Goal: Task Accomplishment & Management: Manage account settings

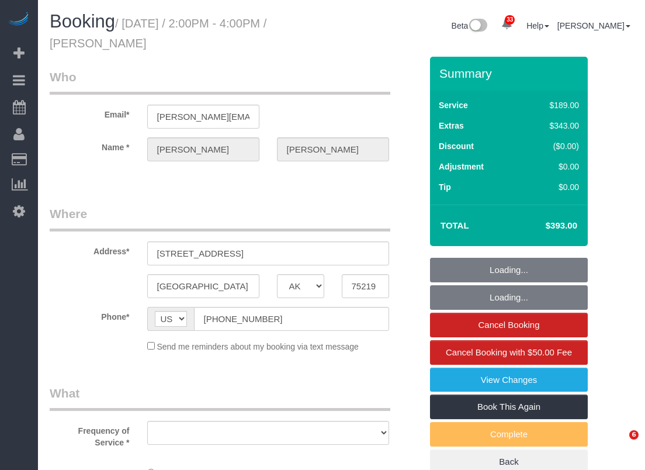
select select "[GEOGRAPHIC_DATA]"
select select "object:5602"
select select "string:fspay-ab5faaaf-e832-45ad-87c7-448cbb2e28f3"
select select "object:5619"
select select "spot131"
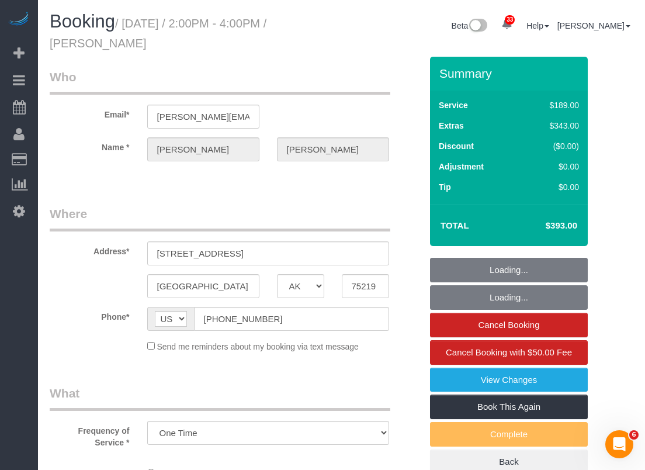
select select "3"
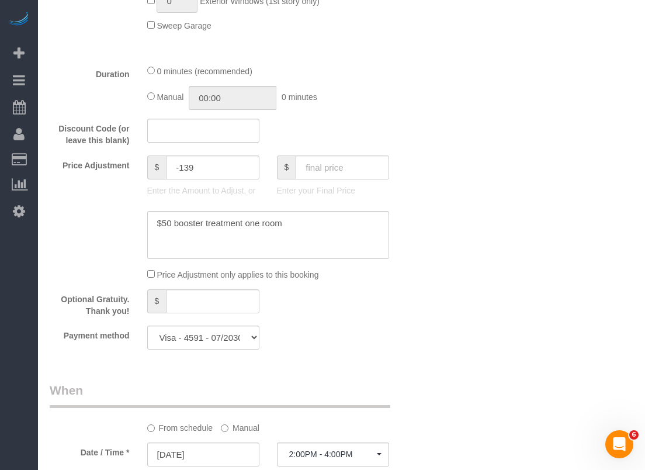
scroll to position [701, 0]
click at [295, 223] on textarea at bounding box center [268, 234] width 242 height 48
type textarea "$50 booster treatment one room $80 carpet stretching for one room $60 carpet st…"
drag, startPoint x: 202, startPoint y: 165, endPoint x: 129, endPoint y: 164, distance: 73.7
click at [129, 164] on div "Price Adjustment $ -139 Enter the Amount to Adjust, or $ Enter your Final Price" at bounding box center [235, 177] width 389 height 47
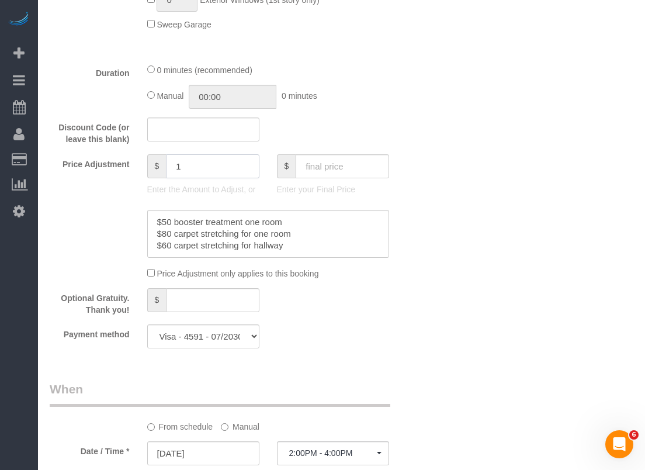
type input "1"
click at [450, 212] on div "Who Email* [PERSON_NAME][EMAIL_ADDRESS][PERSON_NAME][DOMAIN_NAME] Name * [PERSO…" at bounding box center [342, 148] width 584 height 1587
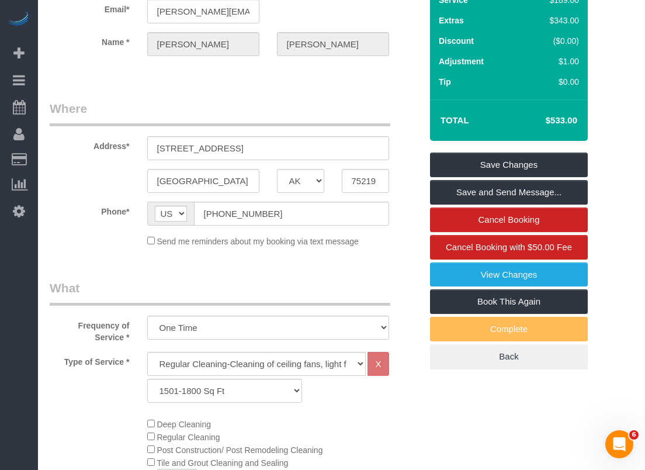
scroll to position [0, 0]
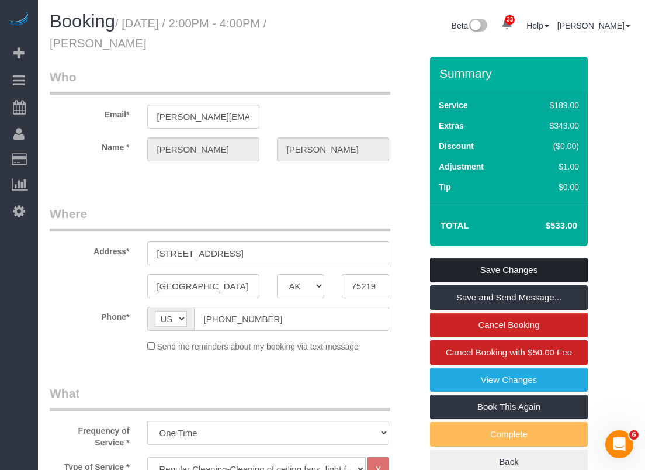
click at [483, 271] on link "Save Changes" at bounding box center [509, 270] width 158 height 25
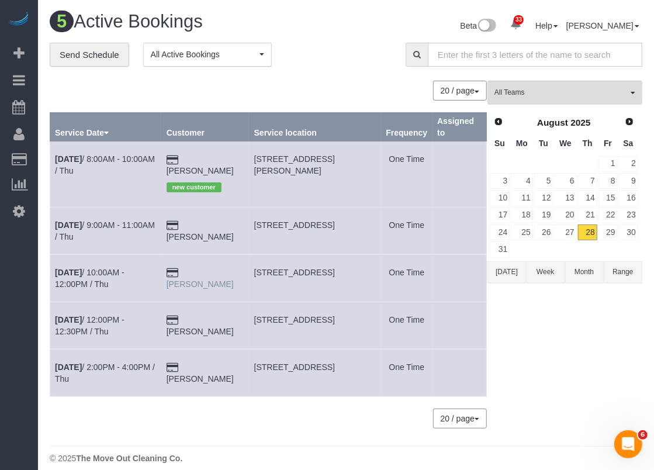
drag, startPoint x: 244, startPoint y: 257, endPoint x: 198, endPoint y: 257, distance: 46.2
click at [198, 257] on td "[PERSON_NAME]" at bounding box center [205, 277] width 88 height 47
copy link "[PERSON_NAME]"
drag, startPoint x: 253, startPoint y: 257, endPoint x: 323, endPoint y: 261, distance: 70.8
click at [323, 261] on td "[STREET_ADDRESS]" at bounding box center [315, 277] width 132 height 47
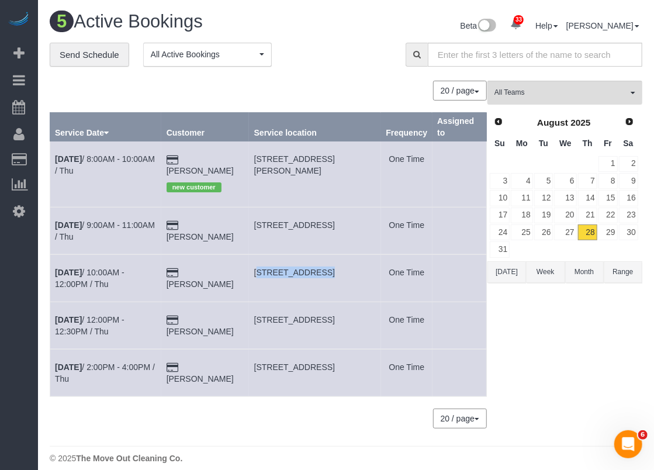
copy span "[STREET_ADDRESS]"
click at [139, 254] on td "[DATE] 10:00AM - 12:00PM / Thu" at bounding box center [106, 277] width 112 height 47
click at [125, 268] on link "[DATE] 10:00AM - 12:00PM / Thu" at bounding box center [90, 278] width 70 height 21
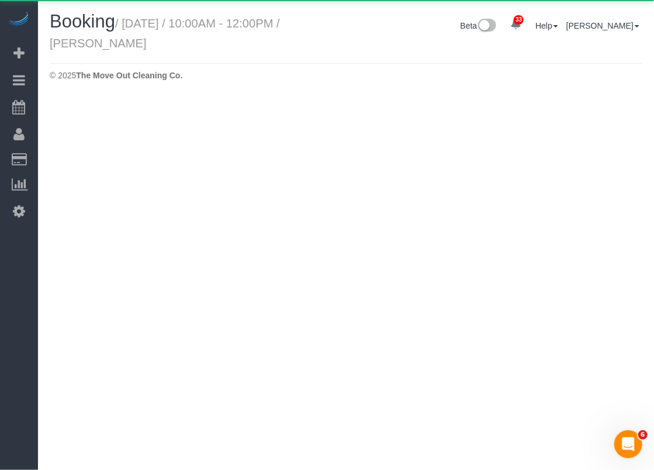
select select "[GEOGRAPHIC_DATA]"
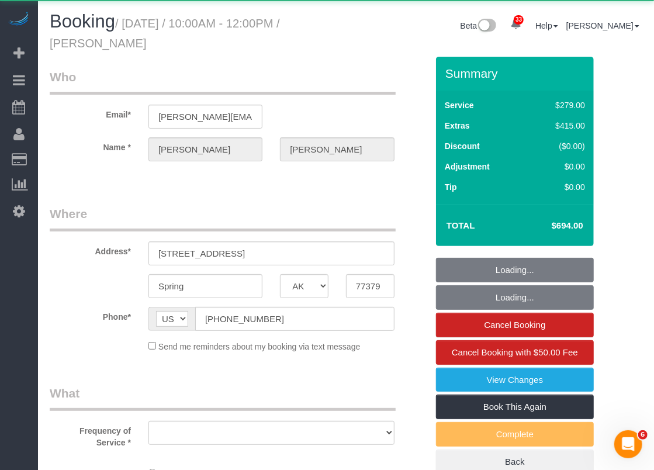
select select "object:6155"
select select "string:fspay-9a5639d5-3d60-412c-bd8a-26dc0dba096b"
select select "3"
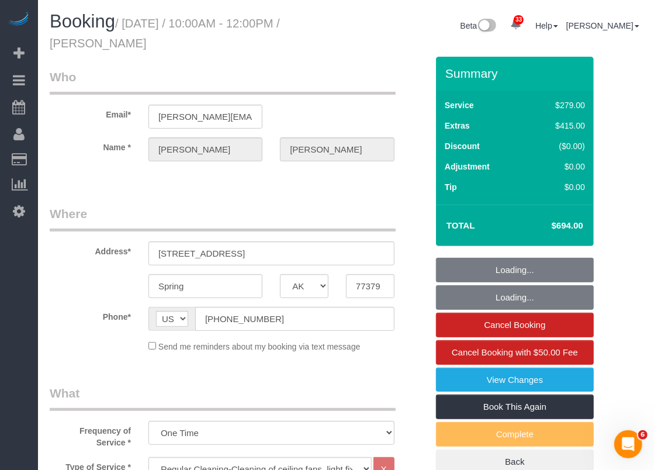
select select "spot152"
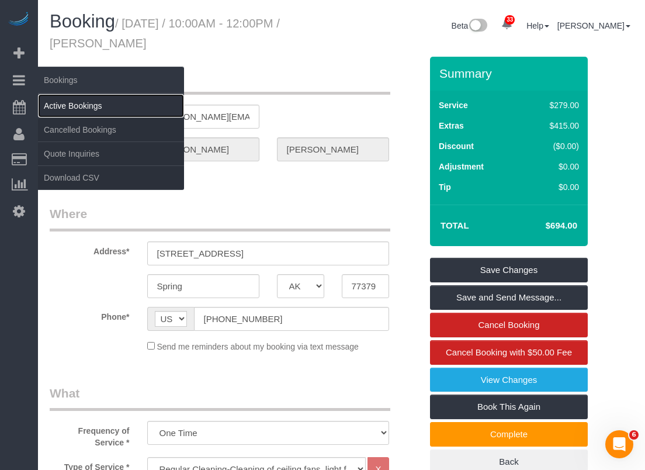
click at [61, 103] on link "Active Bookings" at bounding box center [111, 105] width 146 height 23
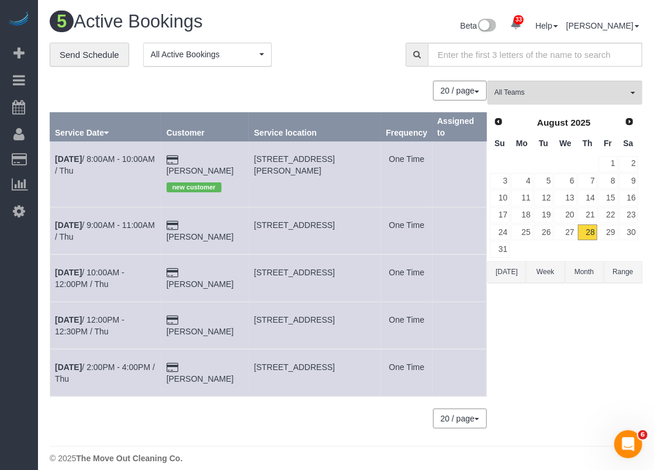
drag, startPoint x: 244, startPoint y: 159, endPoint x: 194, endPoint y: 157, distance: 49.7
click at [194, 157] on td "[PERSON_NAME] new customer" at bounding box center [205, 173] width 88 height 65
copy td "[PERSON_NAME]"
drag, startPoint x: 254, startPoint y: 155, endPoint x: 322, endPoint y: 154, distance: 67.2
click at [322, 154] on td "[STREET_ADDRESS][PERSON_NAME]" at bounding box center [315, 173] width 132 height 65
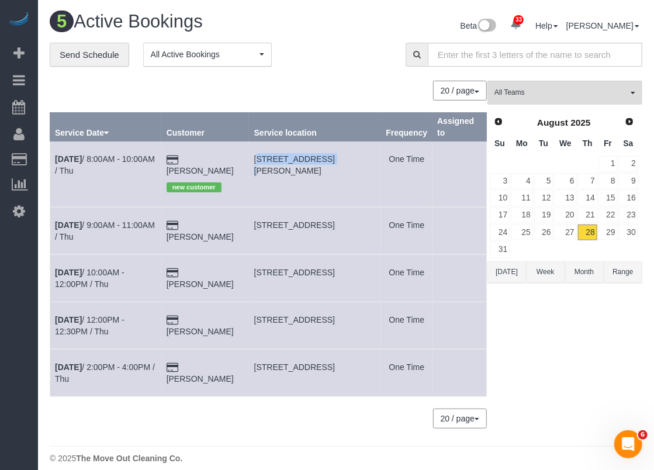
copy span "[STREET_ADDRESS][PERSON_NAME]"
click at [82, 157] on b "[DATE]" at bounding box center [68, 158] width 27 height 9
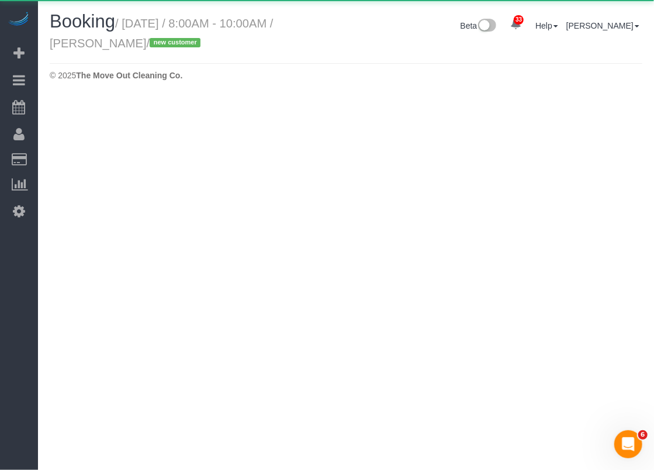
select select "[GEOGRAPHIC_DATA]"
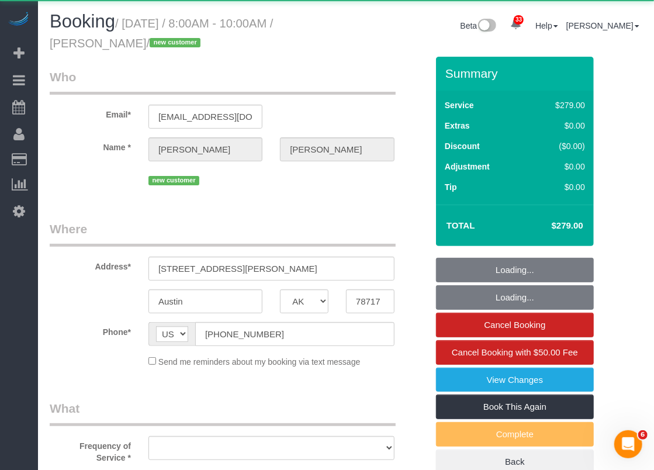
select select "object:6943"
select select "string:fspay-77c1f5b4-cf17-4124-91ab-a2784b339531"
select select "3"
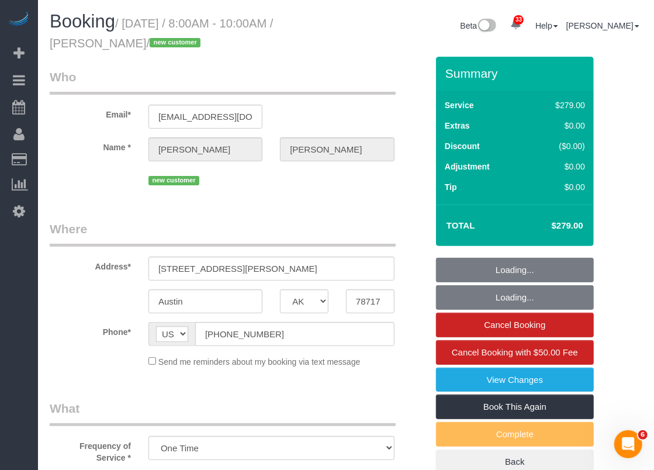
select select "object:7021"
select select "spot173"
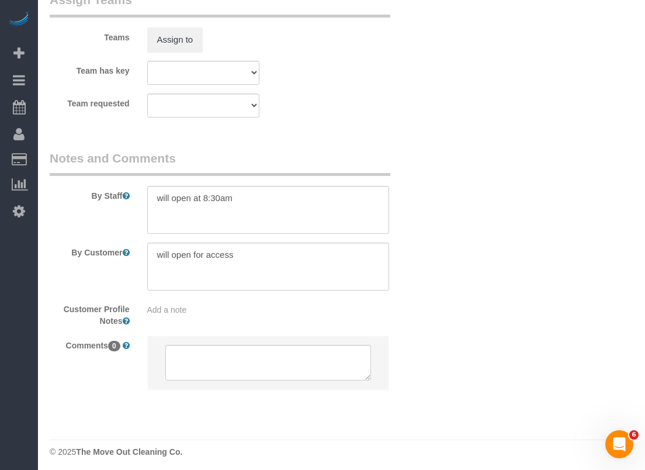
scroll to position [1229, 0]
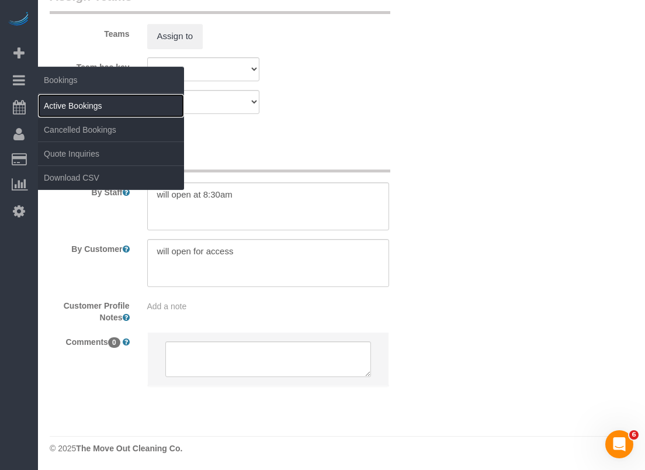
click at [57, 108] on link "Active Bookings" at bounding box center [111, 105] width 146 height 23
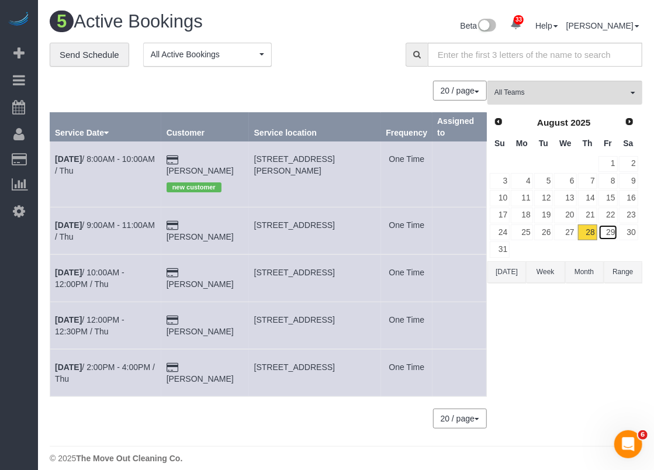
click at [617, 233] on link "29" at bounding box center [608, 232] width 19 height 16
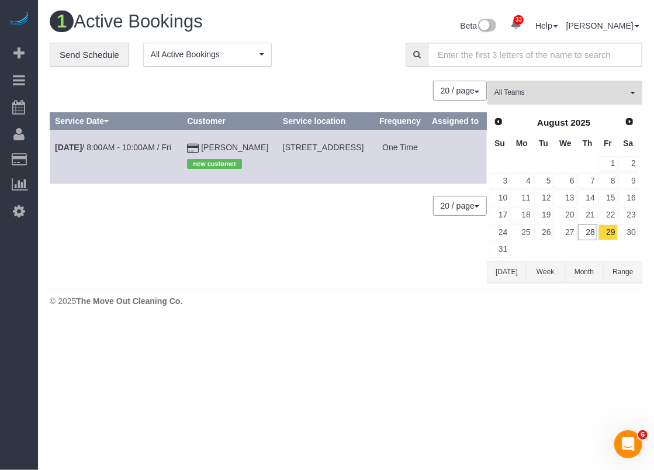
drag, startPoint x: 256, startPoint y: 156, endPoint x: 352, endPoint y: 161, distance: 96.0
click at [352, 152] on span "[STREET_ADDRESS]" at bounding box center [323, 147] width 81 height 9
copy span "[STREET_ADDRESS]"
click at [161, 152] on link "[DATE] 8:00AM - 10:00AM / Fri" at bounding box center [113, 147] width 116 height 9
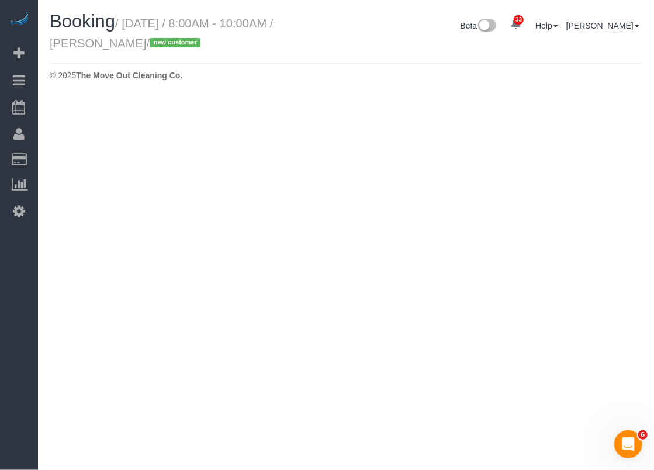
select select "[GEOGRAPHIC_DATA]"
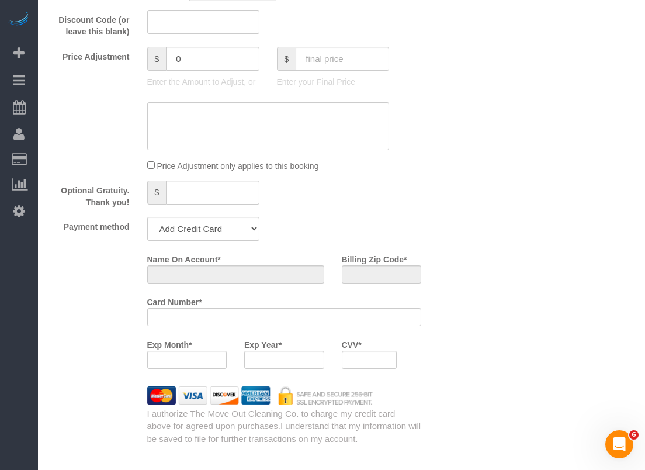
select select "object:7755"
select select "string:fspay-cb00d69d-5b41-439c-9082-60460e719371"
select select "spot194"
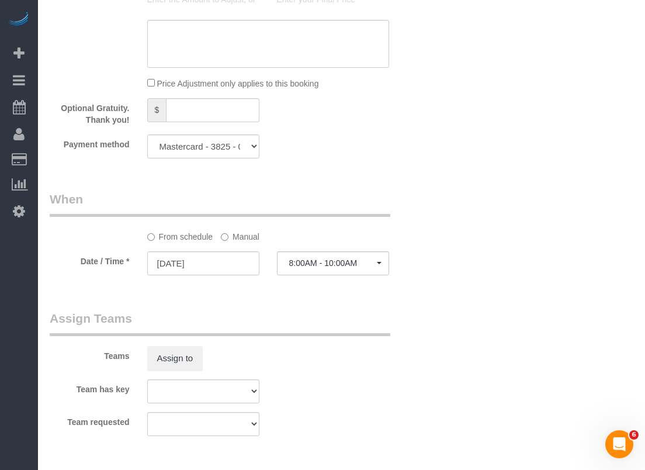
select select "object:7833"
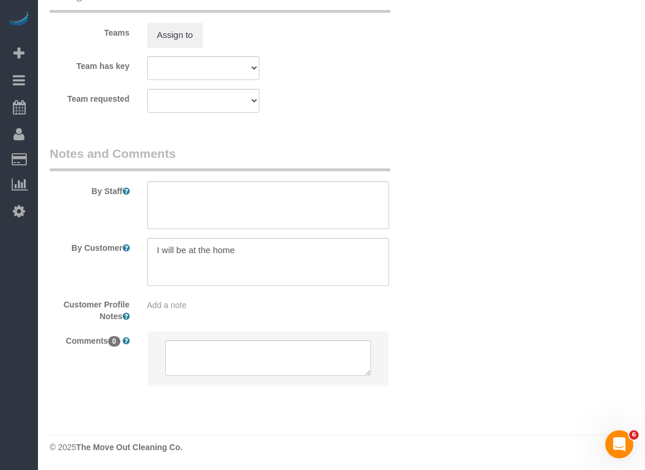
select select "3"
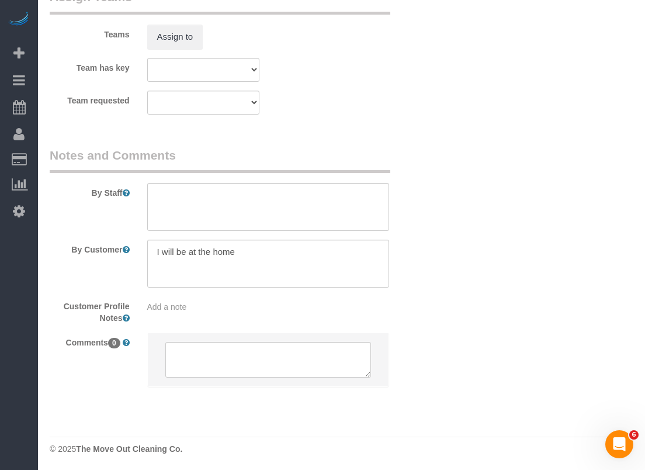
scroll to position [1229, 0]
click at [367, 208] on textarea at bounding box center [268, 206] width 242 height 48
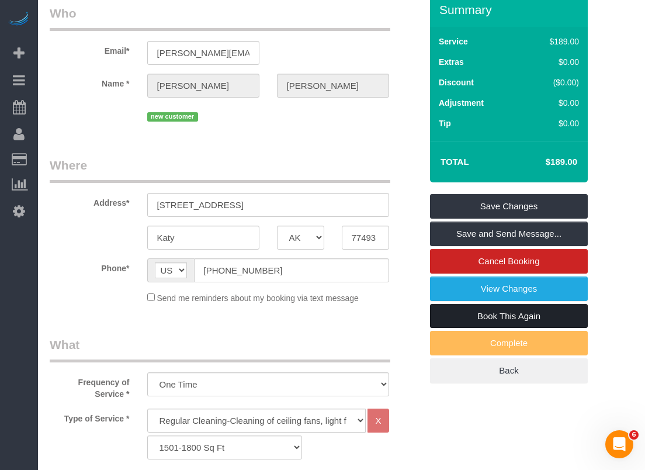
scroll to position [1, 0]
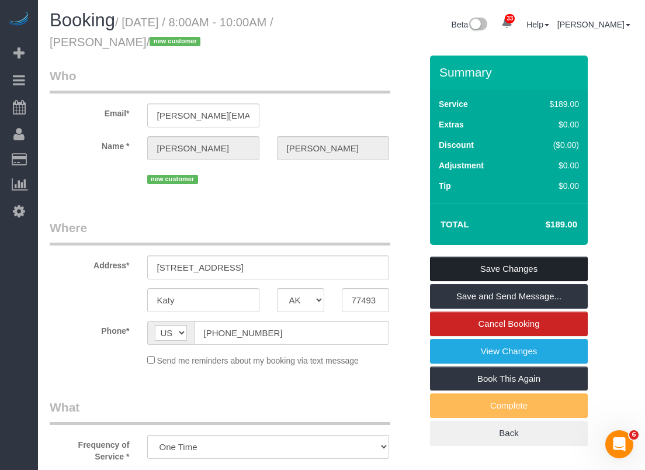
type textarea "will open 8-8:30am"
click at [460, 269] on link "Save Changes" at bounding box center [509, 269] width 158 height 25
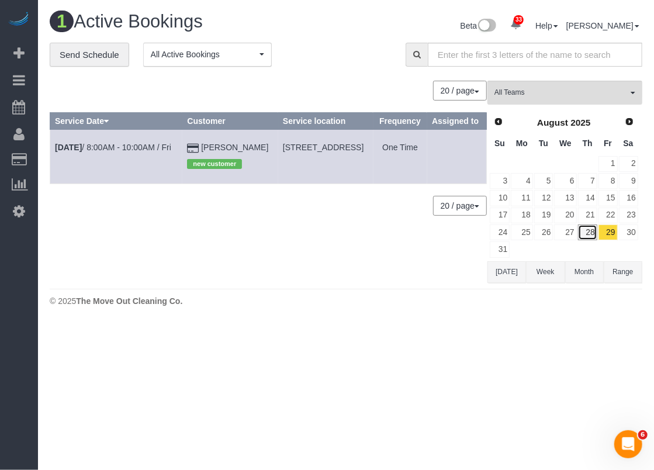
click at [591, 229] on link "28" at bounding box center [587, 232] width 19 height 16
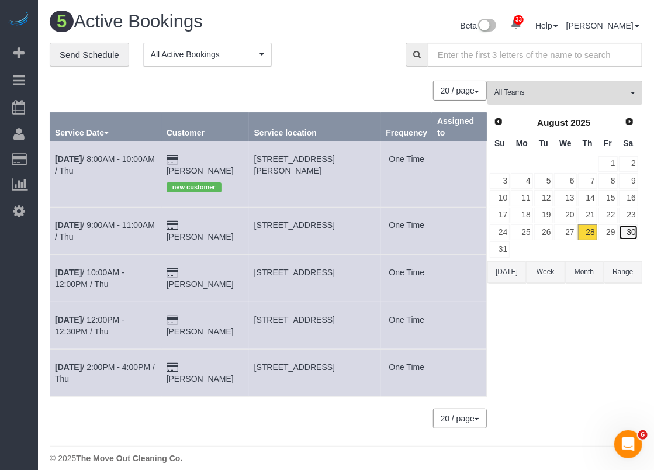
click at [628, 230] on link "30" at bounding box center [628, 232] width 19 height 16
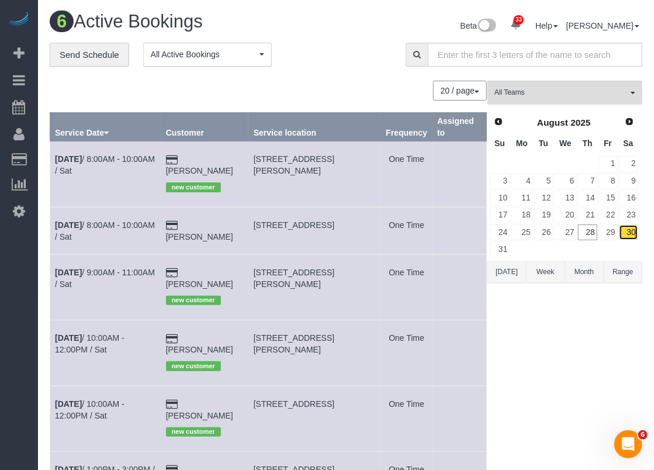
click at [630, 231] on td "30" at bounding box center [628, 232] width 20 height 17
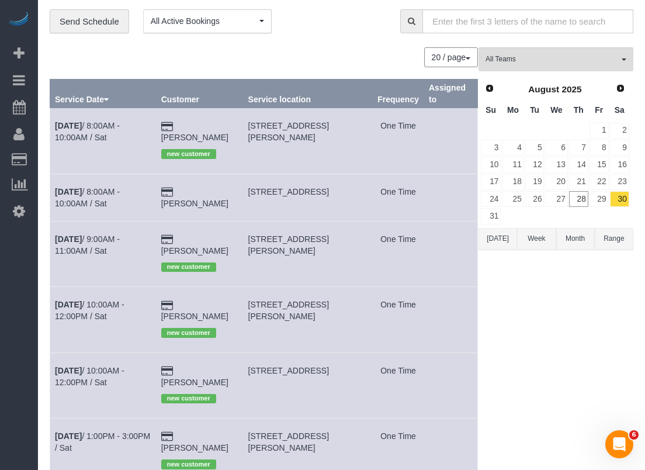
scroll to position [58, 0]
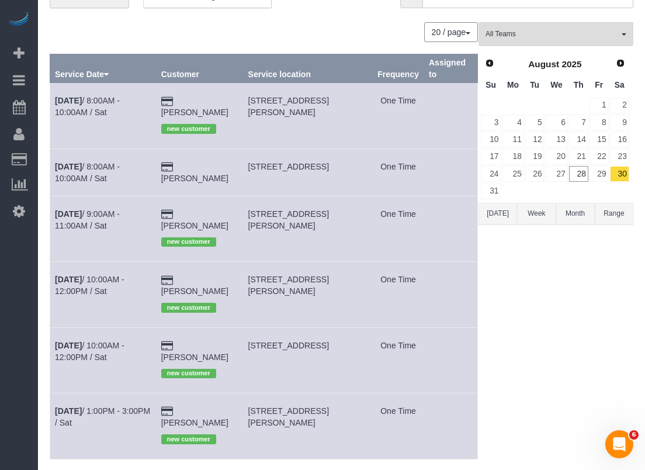
drag, startPoint x: 334, startPoint y: 320, endPoint x: 256, endPoint y: 309, distance: 79.0
click at [256, 327] on td "[STREET_ADDRESS]" at bounding box center [308, 359] width 130 height 65
copy span "[STREET_ADDRESS]"
click at [118, 341] on link "[DATE] 10:00AM - 12:00PM / Sat" at bounding box center [90, 351] width 70 height 21
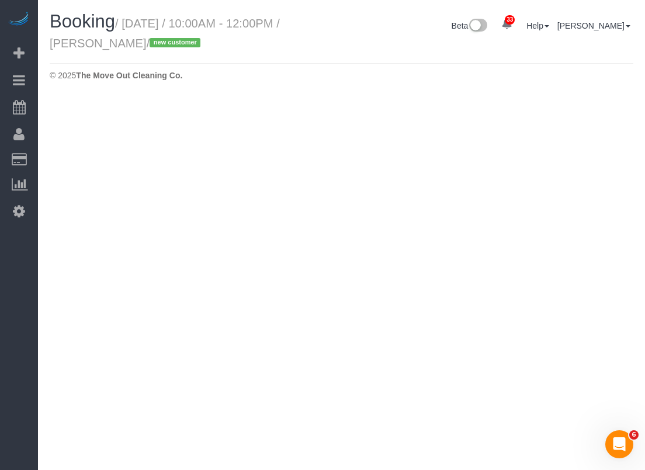
select select "[GEOGRAPHIC_DATA]"
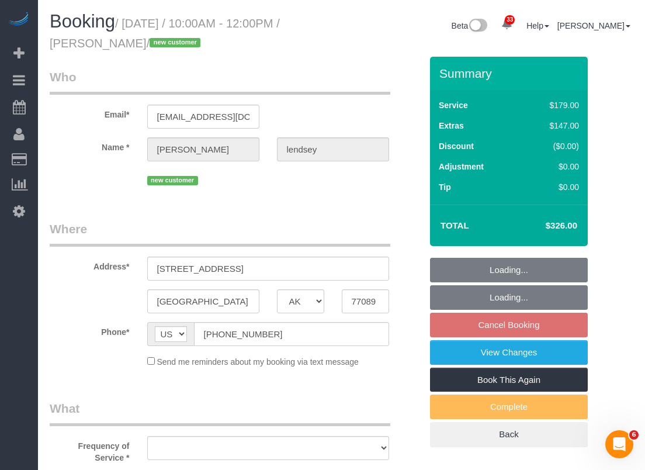
select select "string:fspay-6127a8f5-3143-4e5e-89cc-81f7b4360565"
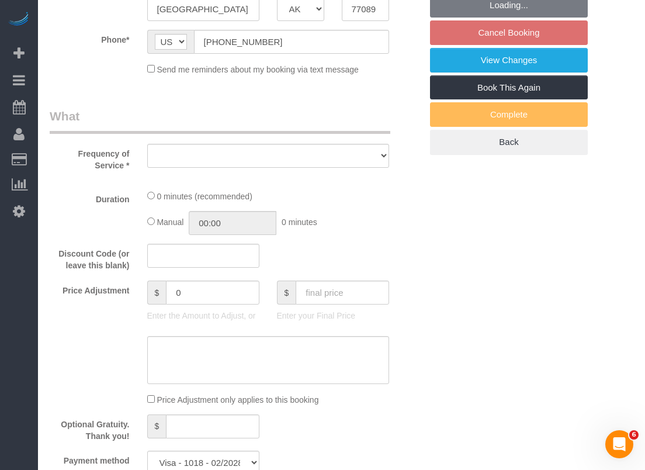
select select "object:8453"
select select "spot220"
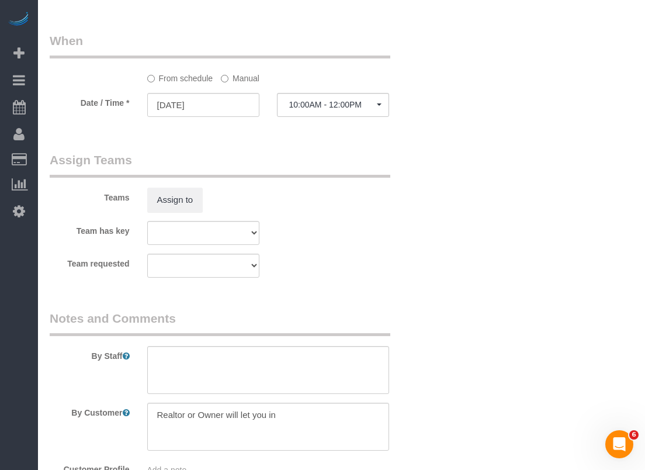
select select "object:8531"
select select "3"
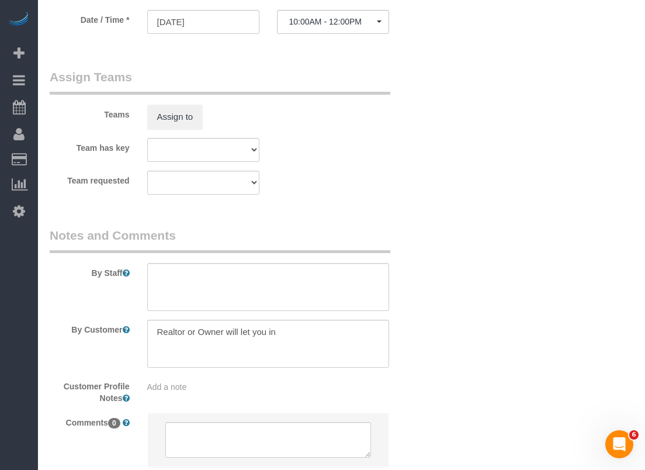
scroll to position [1229, 0]
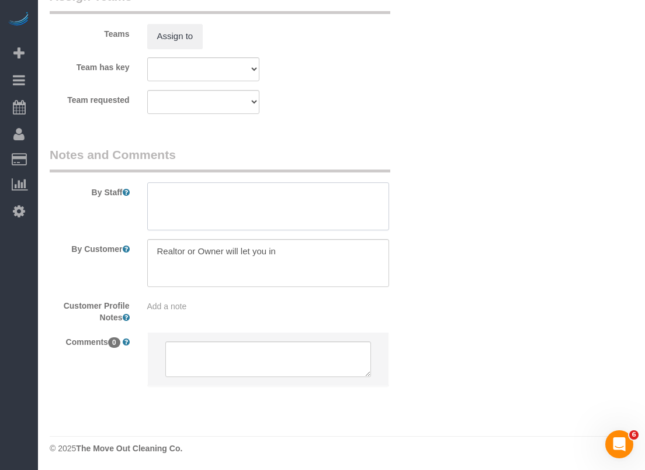
click at [246, 202] on textarea at bounding box center [268, 206] width 242 height 48
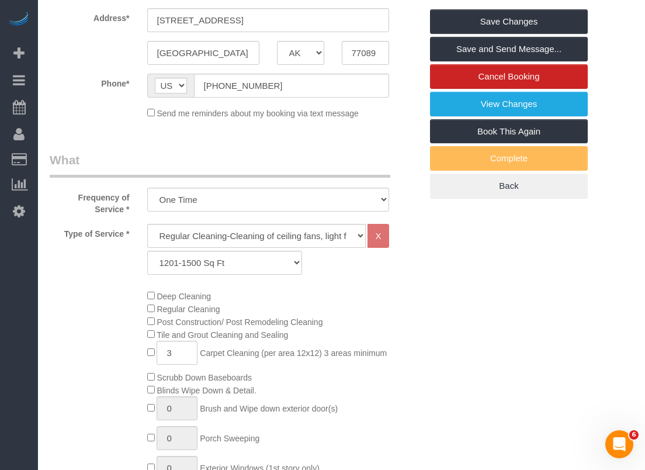
scroll to position [177, 0]
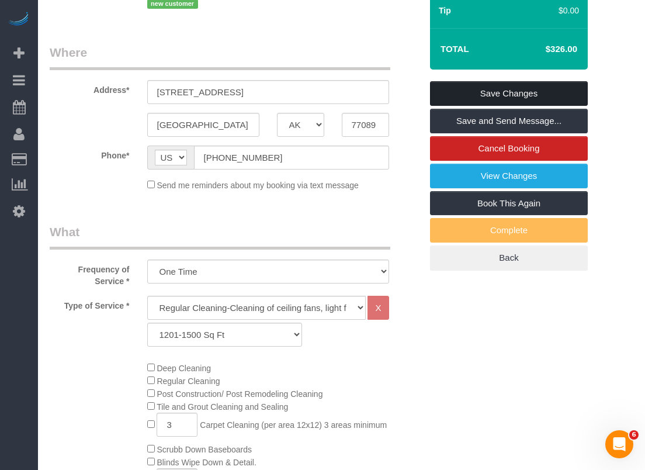
type textarea "*Please call 30 minutes before arrival"
click at [450, 91] on link "Save Changes" at bounding box center [509, 93] width 158 height 25
